Goal: Information Seeking & Learning: Check status

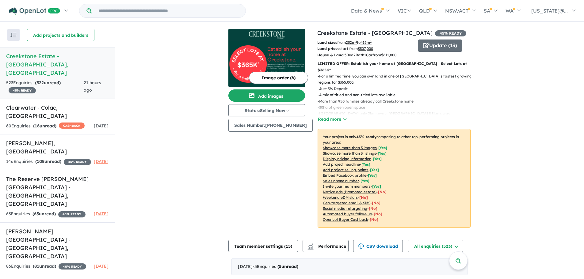
click at [364, 151] on u "Showcase more than 3 listings" at bounding box center [349, 153] width 53 height 5
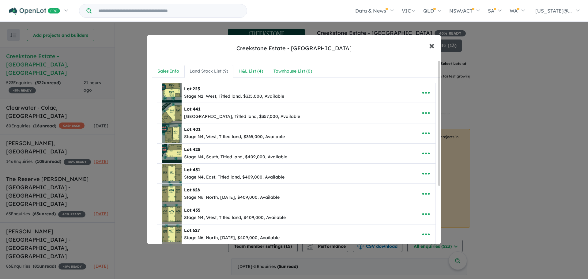
click at [433, 45] on span "×" at bounding box center [432, 45] width 6 height 13
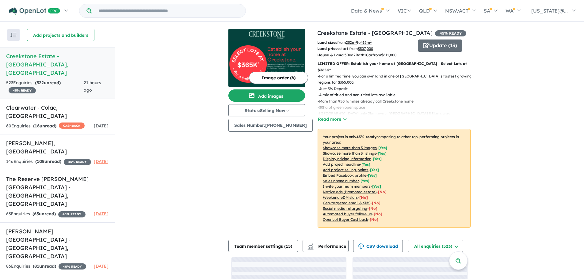
click at [527, 80] on div "View 6 projects in your account [GEOGRAPHIC_DATA] - [GEOGRAPHIC_DATA] 45 % READ…" at bounding box center [349, 178] width 469 height 310
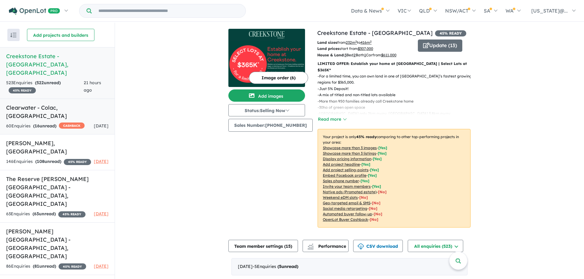
click at [54, 123] on strong "( 16 unread)" at bounding box center [44, 126] width 23 height 6
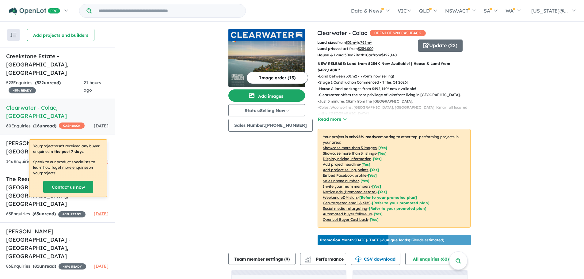
click at [76, 140] on div "Your project hasn't received any buyer enquiries in the past 7 days. Speak to o…" at bounding box center [68, 168] width 78 height 57
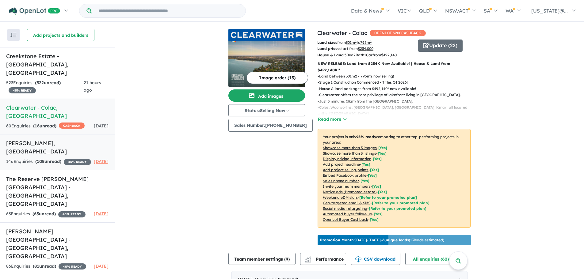
click at [73, 139] on h5 "[PERSON_NAME] , [GEOGRAPHIC_DATA]" at bounding box center [57, 147] width 102 height 17
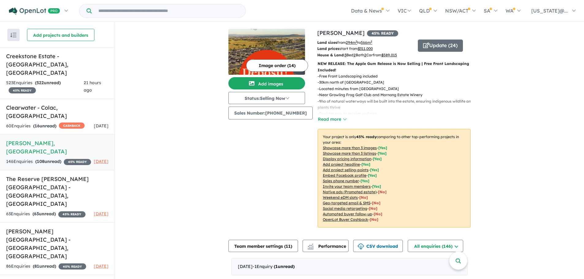
click at [366, 154] on u "Showcase more than 3 listings" at bounding box center [349, 153] width 53 height 5
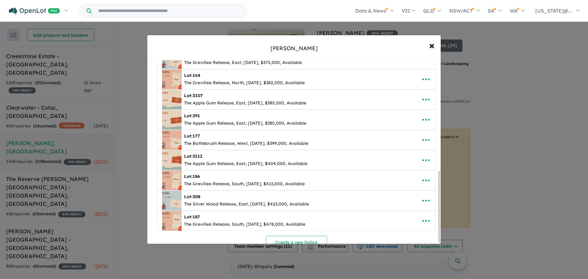
scroll to position [287, 0]
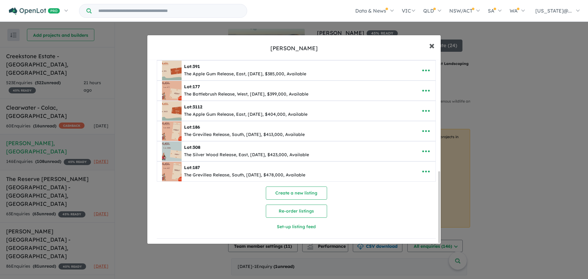
click at [432, 43] on span "×" at bounding box center [432, 45] width 6 height 13
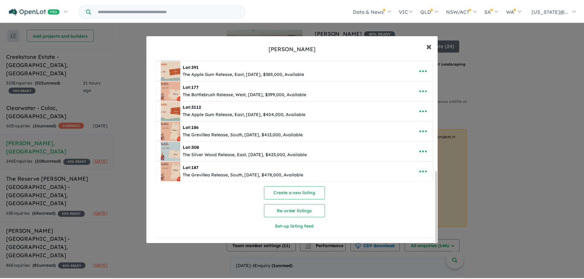
scroll to position [0, 0]
